Goal: Obtain resource: Download file/media

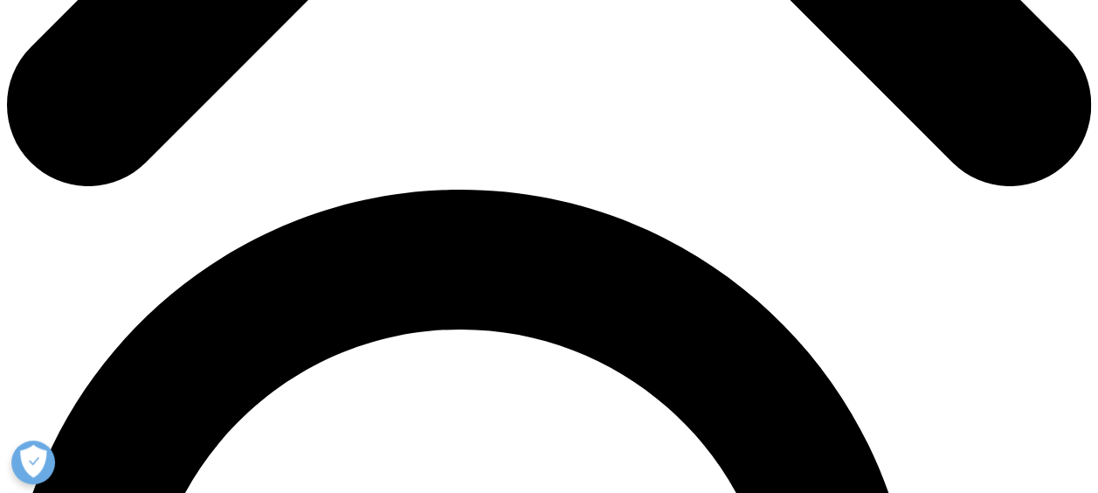
scroll to position [961, 0]
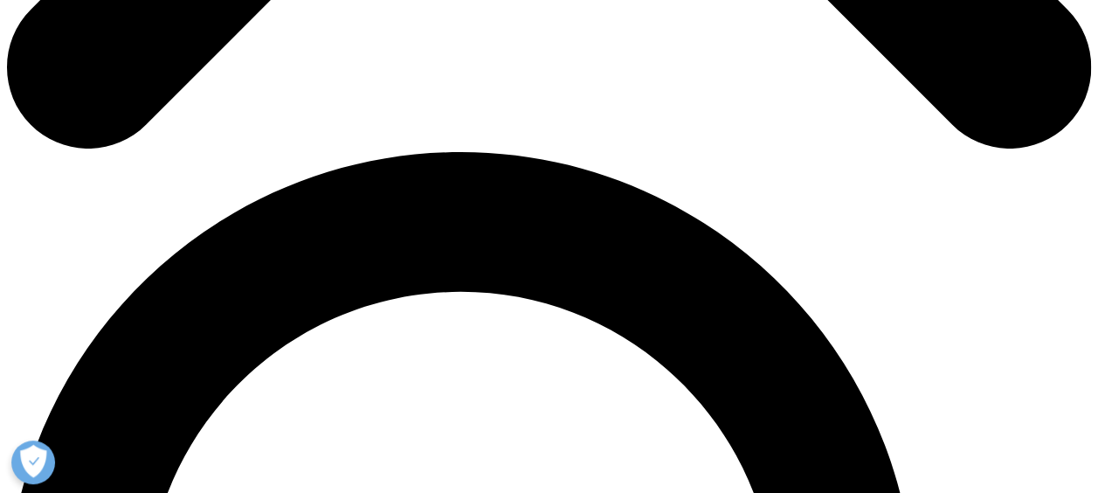
type input "[PERSON_NAME]"
type input "[PERSON_NAME][EMAIL_ADDRESS][PERSON_NAME][DOMAIN_NAME]"
type input "Zambon"
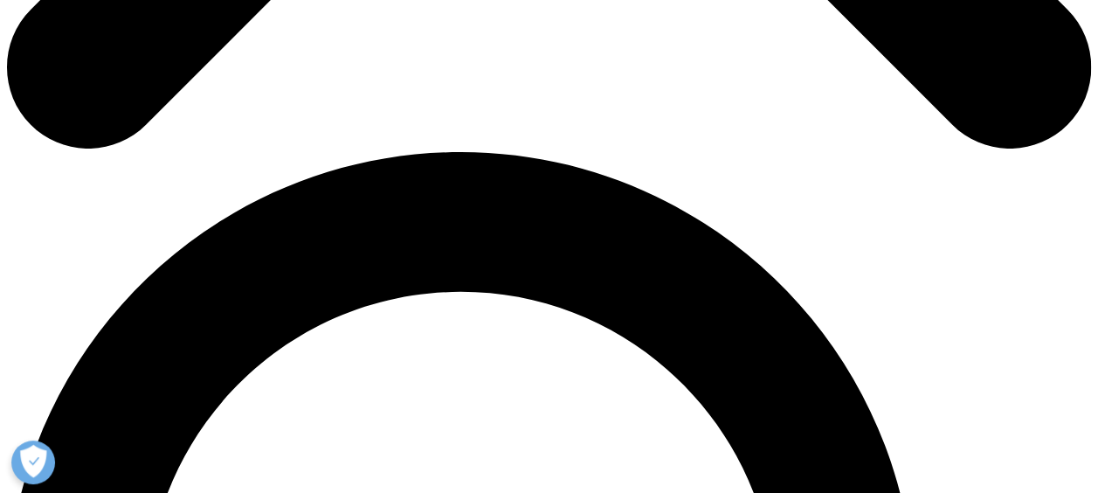
select select "[GEOGRAPHIC_DATA]"
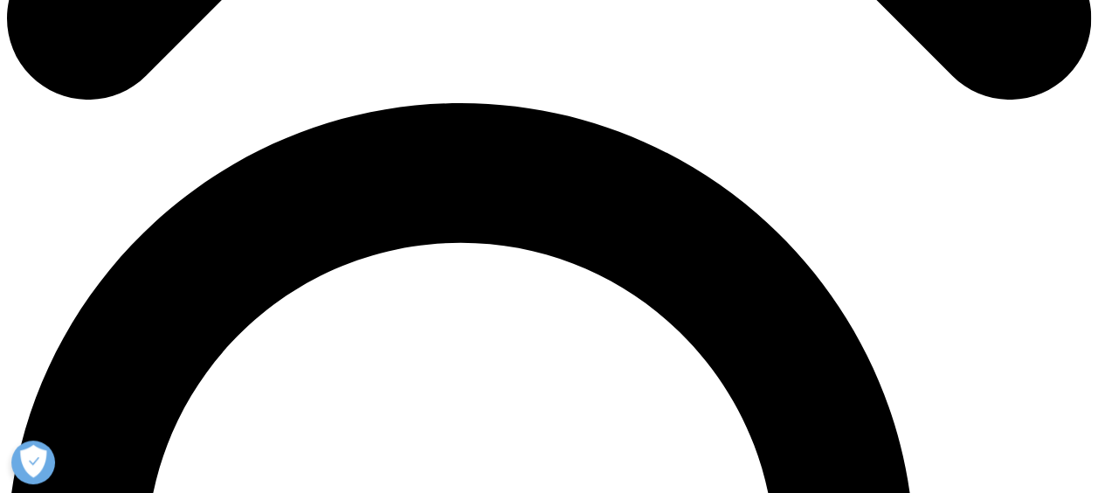
scroll to position [1048, 0]
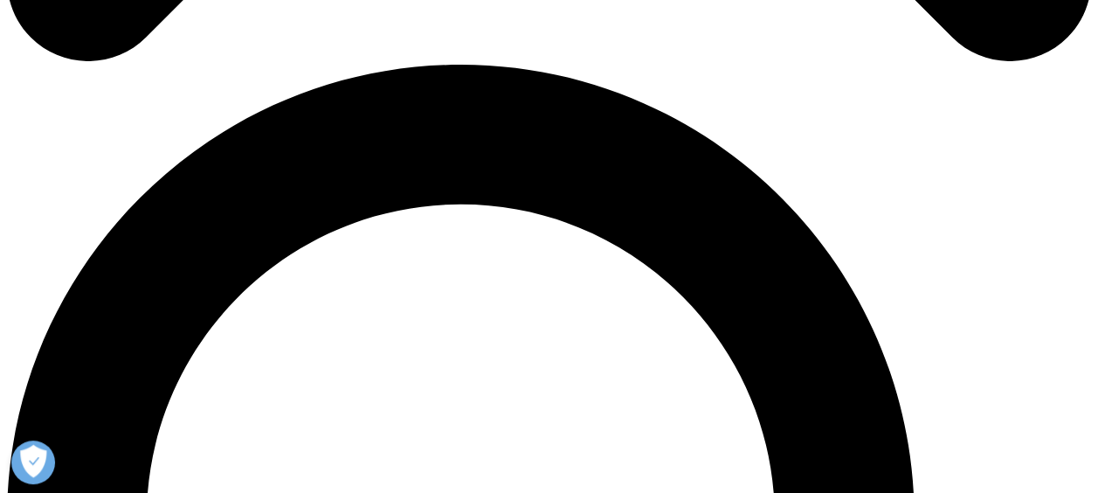
type input "Consultant"
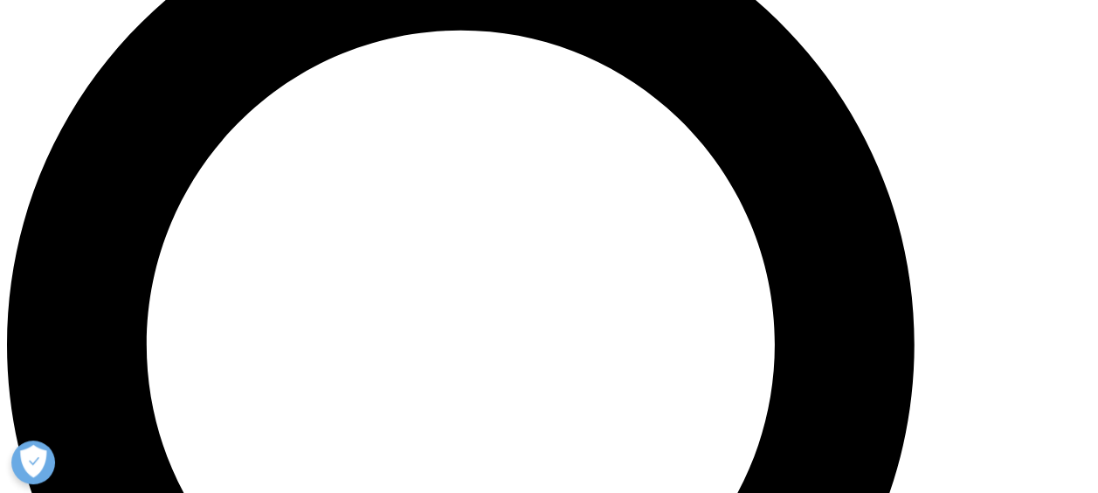
scroll to position [1223, 0]
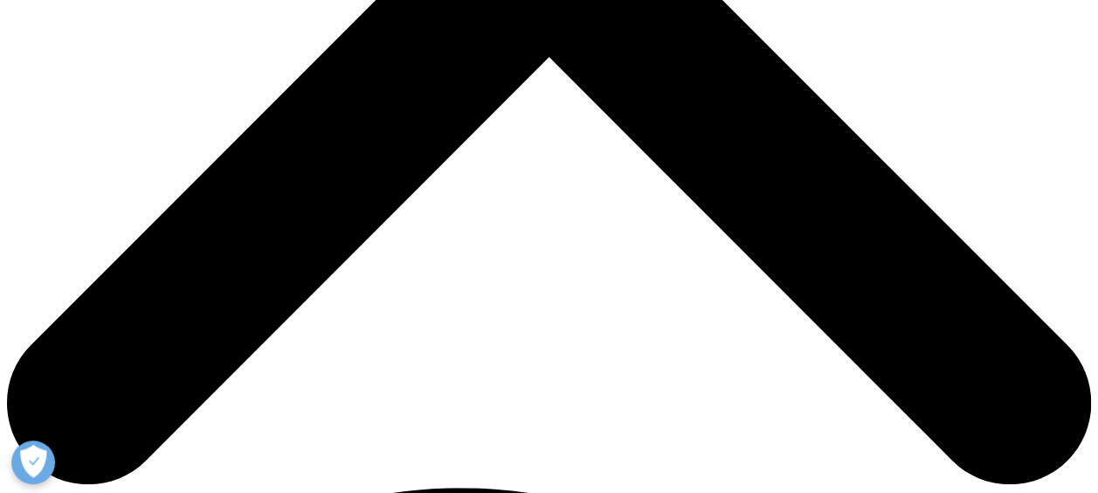
scroll to position [623, 0]
